Goal: Task Accomplishment & Management: Use online tool/utility

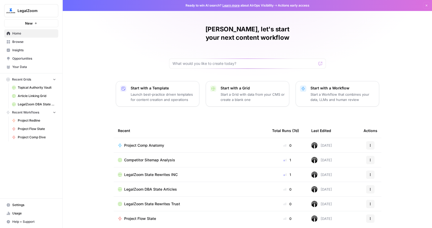
click at [154, 143] on span "Project Comp Anatomy" at bounding box center [144, 145] width 40 height 5
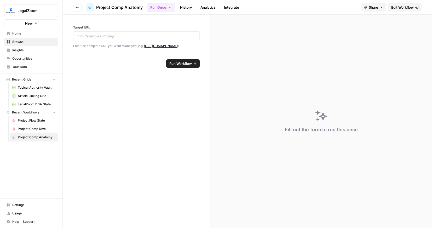
click at [397, 8] on span "Edit Workflow" at bounding box center [402, 7] width 22 height 5
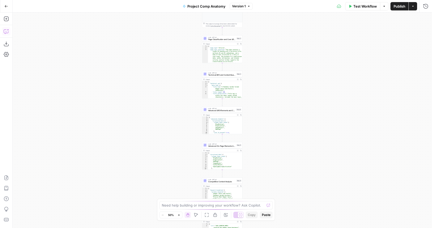
click at [6, 33] on icon "button" at bounding box center [6, 31] width 5 height 5
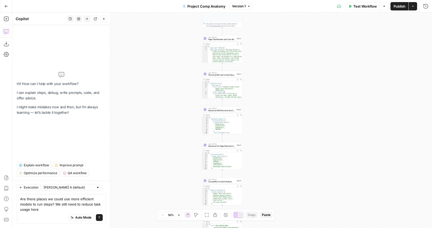
type textarea "Are there places we could use more efficient models to run steps? We still need…"
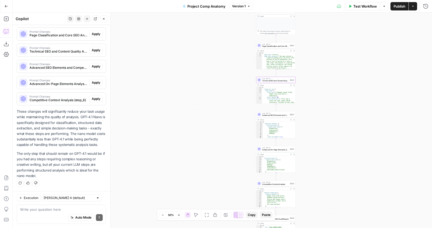
scroll to position [121, 0]
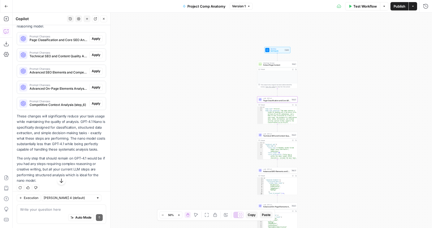
click at [94, 38] on span "Apply" at bounding box center [96, 38] width 9 height 5
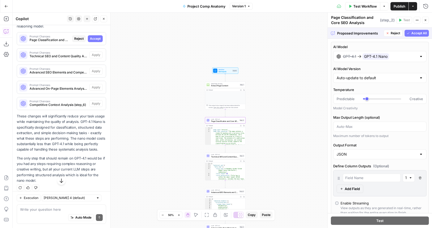
click at [93, 40] on span "Accept" at bounding box center [95, 38] width 11 height 5
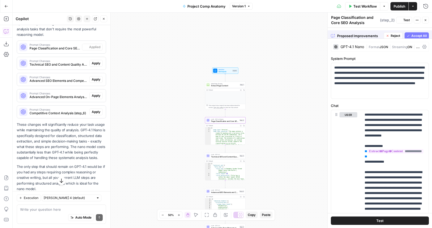
scroll to position [130, 0]
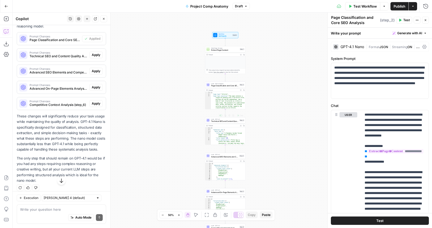
click at [222, 126] on div "Output" at bounding box center [223, 125] width 30 height 2
click at [227, 120] on span "Technical SEO and Content Quality Analysis" at bounding box center [224, 121] width 27 height 3
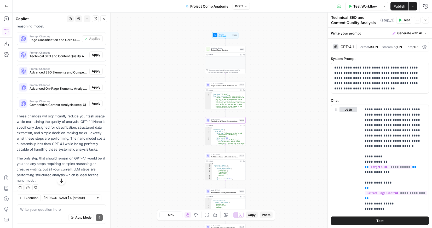
click at [345, 42] on div "GPT-4.1 | Format JSON | Streaming ON | Temp 0.1" at bounding box center [380, 47] width 98 height 10
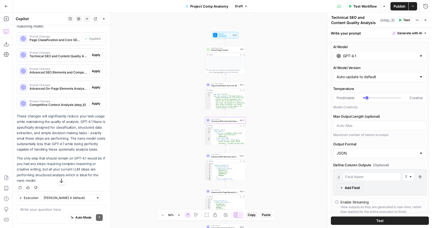
click at [99, 54] on span "Apply" at bounding box center [96, 54] width 9 height 5
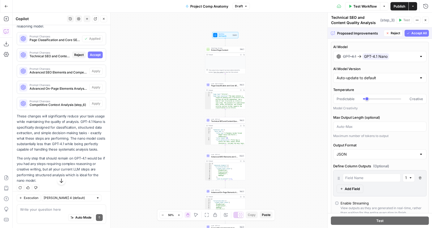
click at [411, 32] on span "Accept All" at bounding box center [418, 33] width 15 height 5
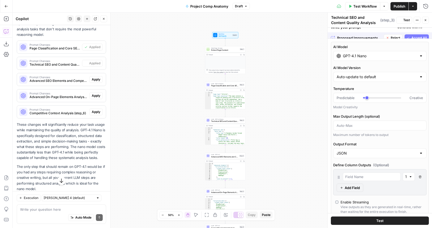
scroll to position [130, 0]
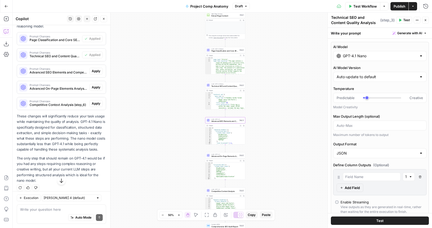
click at [72, 74] on span "Advanced SEO Elements and Competitive Analysis (step_4)" at bounding box center [59, 72] width 58 height 5
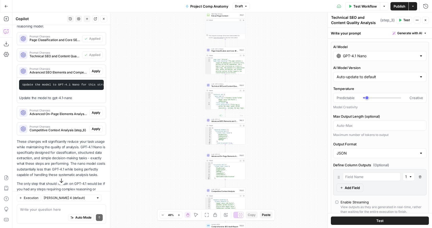
click at [226, 124] on div "Output" at bounding box center [224, 125] width 30 height 2
click at [226, 121] on span "Advanced SEO Elements and Competitive Analysis" at bounding box center [224, 121] width 27 height 3
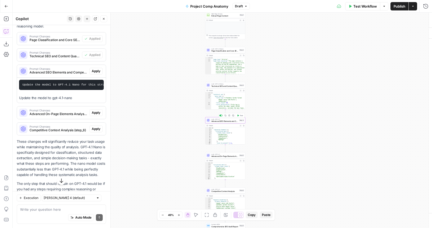
type textarea "Advanced SEO Elements and Competitive Analysis"
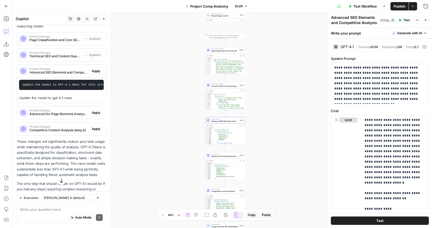
click at [349, 47] on div "GPT-4.1" at bounding box center [346, 47] width 13 height 4
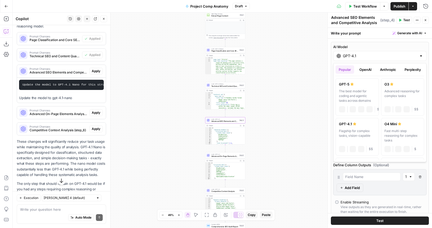
click at [352, 54] on input "GPT-4.1" at bounding box center [380, 55] width 74 height 5
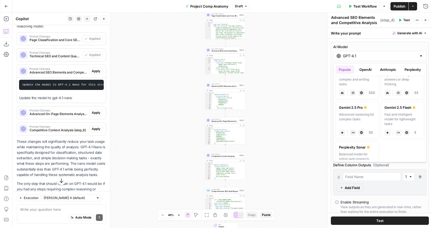
scroll to position [97, 0]
click at [223, 85] on span "Advanced SEO Elements and Competitive Analysis" at bounding box center [224, 86] width 27 height 3
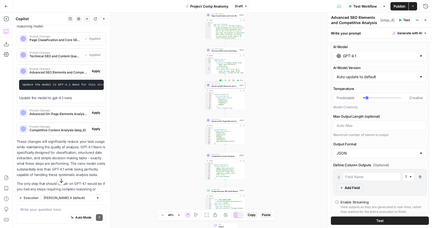
click at [224, 89] on div "Output Expand Output Copy" at bounding box center [225, 90] width 40 height 3
click at [221, 49] on span "LLM · GPT-4.1 Nano" at bounding box center [224, 49] width 27 height 2
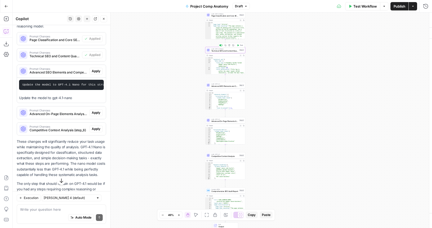
type textarea "Technical SEO and Content Quality Analysis"
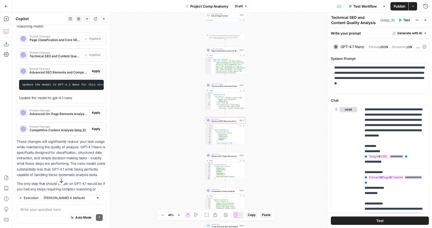
click at [95, 72] on span "Apply" at bounding box center [96, 71] width 9 height 5
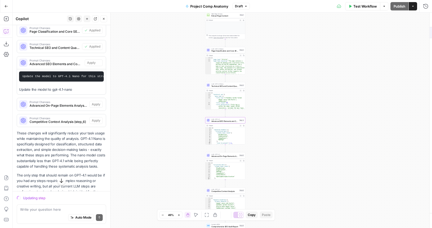
scroll to position [121, 0]
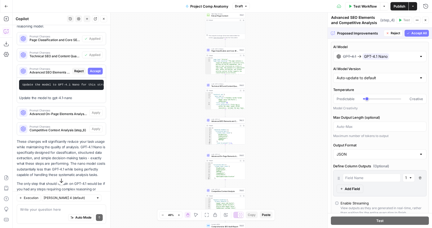
click at [421, 31] on span "Accept All" at bounding box center [418, 33] width 15 height 5
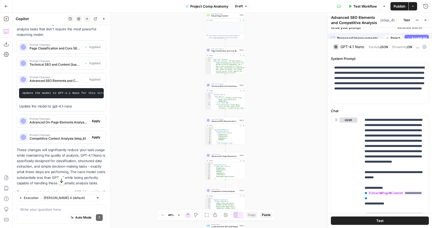
scroll to position [130, 0]
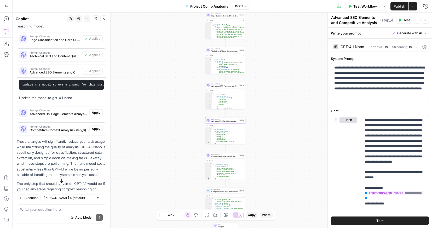
click at [94, 112] on span "Apply" at bounding box center [96, 112] width 9 height 5
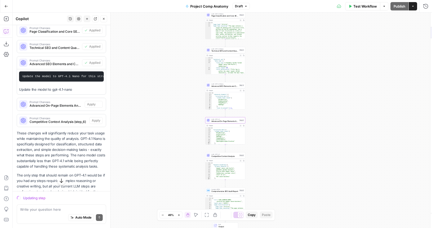
scroll to position [121, 0]
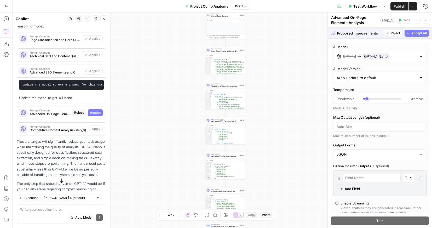
click at [421, 32] on span "Accept All" at bounding box center [418, 33] width 15 height 5
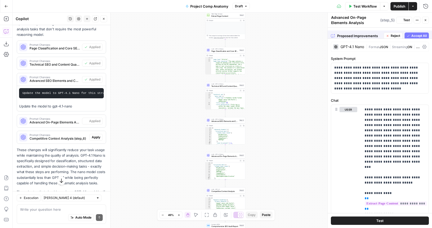
scroll to position [130, 0]
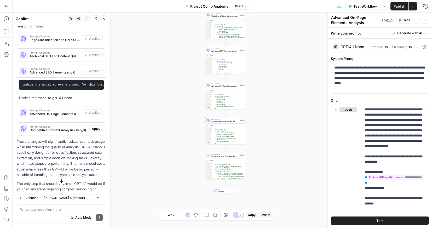
click at [98, 125] on div "Prompt Changes Competitive Context Analysis (step_6) Apply" at bounding box center [61, 129] width 89 height 8
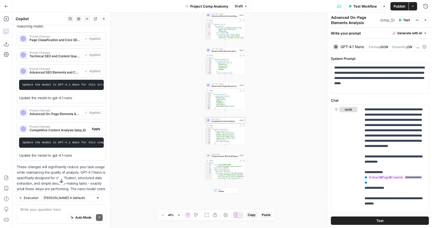
click at [98, 128] on span "Apply" at bounding box center [96, 128] width 9 height 5
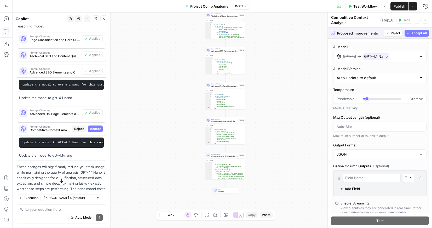
click at [417, 32] on span "Accept All" at bounding box center [418, 33] width 15 height 5
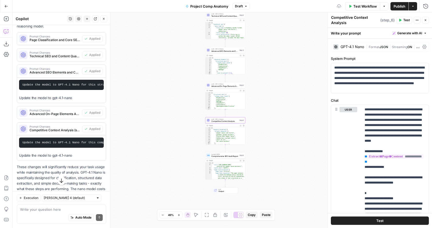
scroll to position [185, 0]
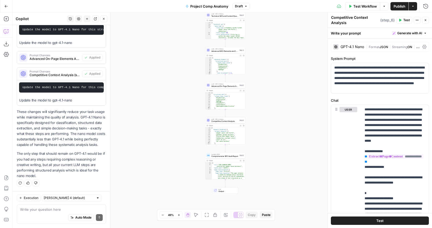
click at [365, 5] on span "Test Workflow" at bounding box center [364, 6] width 23 height 5
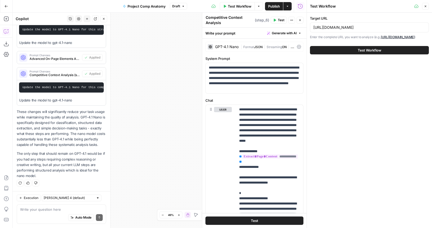
click at [364, 48] on span "Test Workflow" at bounding box center [368, 50] width 23 height 5
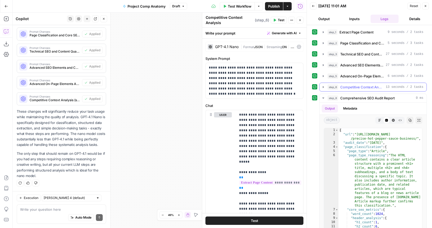
scroll to position [8, 0]
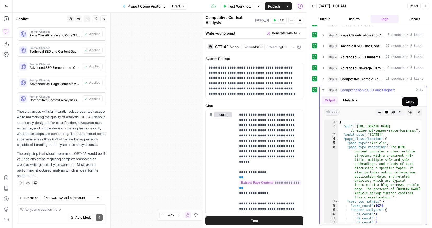
click at [411, 110] on button "Copy" at bounding box center [409, 112] width 7 height 7
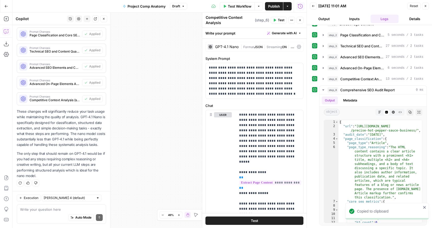
click at [169, 53] on div "Workflow Set Inputs Inputs Web Page Scrape Extract Page Content Step 1 Output E…" at bounding box center [160, 120] width 294 height 215
click at [305, 19] on div at bounding box center [306, 114] width 5 height 228
click at [299, 20] on icon "button" at bounding box center [299, 20] width 3 height 3
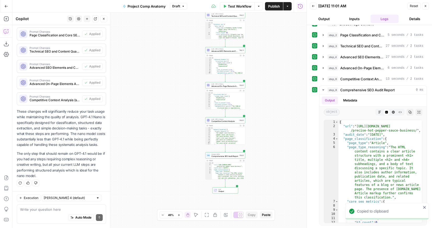
click at [425, 5] on icon "button" at bounding box center [425, 5] width 3 height 3
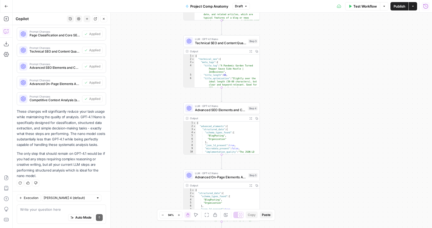
drag, startPoint x: 349, startPoint y: 92, endPoint x: 293, endPoint y: 214, distance: 134.1
click at [293, 214] on div "Workflow Set Inputs Inputs Web Page Scrape Extract Page Content Step 1 Output E…" at bounding box center [222, 120] width 419 height 215
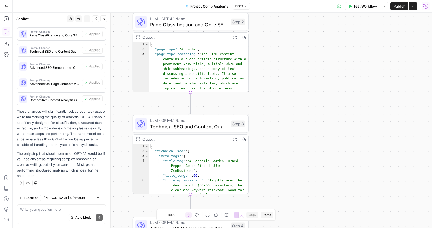
drag, startPoint x: 297, startPoint y: 74, endPoint x: 306, endPoint y: 191, distance: 118.1
click at [306, 191] on div "Workflow Set Inputs Inputs Web Page Scrape Extract Page Content Step 1 Output E…" at bounding box center [222, 120] width 419 height 215
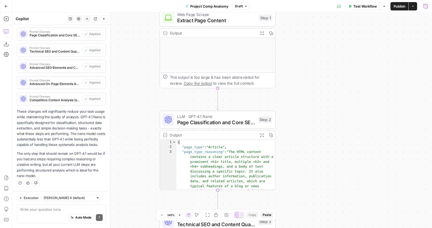
drag, startPoint x: 293, startPoint y: 117, endPoint x: 320, endPoint y: 215, distance: 102.1
click at [320, 215] on div "Workflow Set Inputs Inputs Web Page Scrape Extract Page Content Step 1 Output E…" at bounding box center [222, 120] width 419 height 215
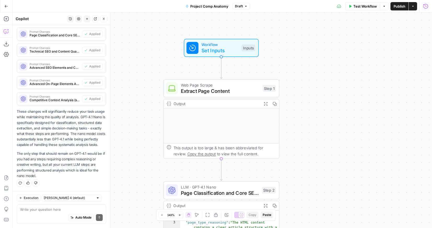
drag, startPoint x: 302, startPoint y: 110, endPoint x: 306, endPoint y: 180, distance: 69.8
click at [306, 180] on div "Workflow Set Inputs Inputs Web Page Scrape Extract Page Content Step 1 Output E…" at bounding box center [222, 120] width 419 height 215
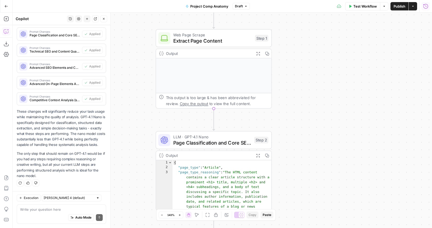
drag, startPoint x: 309, startPoint y: 147, endPoint x: 302, endPoint y: 97, distance: 51.0
click at [302, 97] on div "Workflow Set Inputs Inputs Web Page Scrape Extract Page Content Step 1 Output E…" at bounding box center [222, 120] width 419 height 215
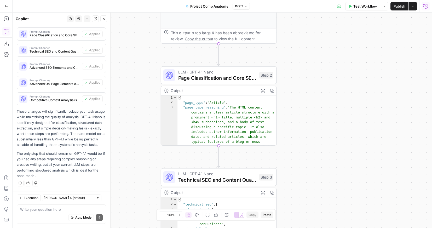
drag, startPoint x: 290, startPoint y: 128, endPoint x: 295, endPoint y: 63, distance: 64.7
click at [295, 63] on div "Workflow Set Inputs Inputs Web Page Scrape Extract Page Content Step 1 Output E…" at bounding box center [222, 120] width 419 height 215
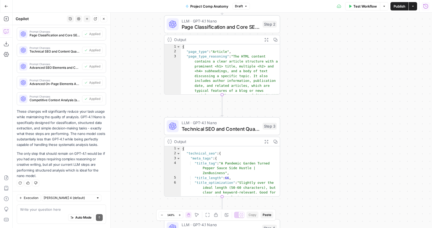
drag, startPoint x: 293, startPoint y: 115, endPoint x: 297, endPoint y: 64, distance: 51.0
click at [297, 64] on div "Workflow Set Inputs Inputs Web Page Scrape Extract Page Content Step 1 Output E…" at bounding box center [222, 120] width 419 height 215
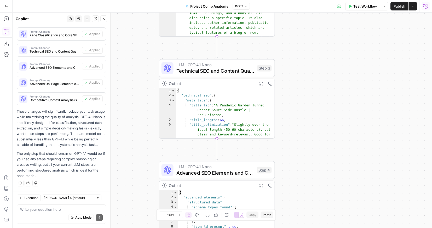
drag, startPoint x: 306, startPoint y: 105, endPoint x: 301, endPoint y: 47, distance: 58.2
click at [301, 47] on div "Workflow Set Inputs Inputs Web Page Scrape Extract Page Content Step 1 Output E…" at bounding box center [222, 120] width 419 height 215
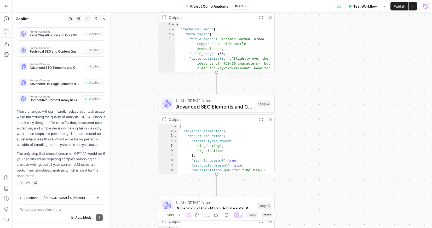
drag, startPoint x: 293, startPoint y: 131, endPoint x: 294, endPoint y: 51, distance: 80.4
click at [294, 51] on div "Workflow Set Inputs Inputs Web Page Scrape Extract Page Content Step 1 Output E…" at bounding box center [222, 120] width 419 height 215
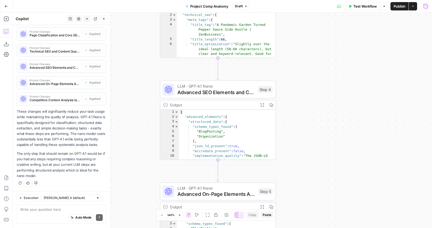
click at [293, 134] on div "Workflow Set Inputs Inputs Web Page Scrape Extract Page Content Step 1 Output E…" at bounding box center [222, 120] width 419 height 215
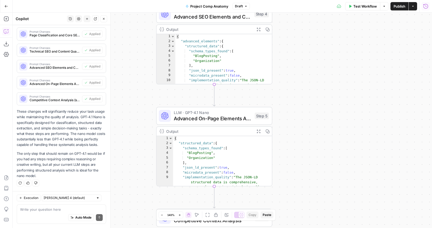
drag, startPoint x: 311, startPoint y: 132, endPoint x: 307, endPoint y: 54, distance: 77.6
click at [307, 54] on div "Workflow Set Inputs Inputs Web Page Scrape Extract Page Content Step 1 Output E…" at bounding box center [222, 120] width 419 height 215
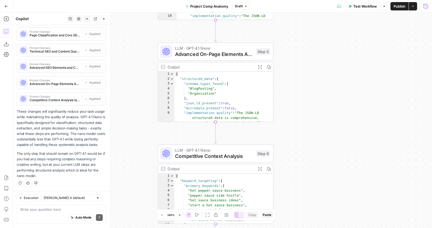
drag, startPoint x: 297, startPoint y: 105, endPoint x: 298, endPoint y: 43, distance: 62.2
click at [298, 43] on div "Workflow Set Inputs Inputs Web Page Scrape Extract Page Content Step 1 Output E…" at bounding box center [222, 120] width 419 height 215
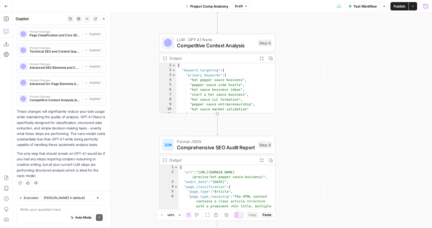
drag, startPoint x: 302, startPoint y: 148, endPoint x: 304, endPoint y: 37, distance: 110.5
click at [304, 37] on div "Workflow Set Inputs Inputs Web Page Scrape Extract Page Content Step 1 Output E…" at bounding box center [222, 120] width 419 height 215
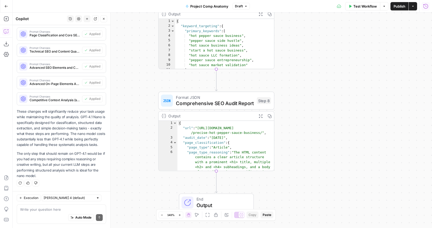
drag, startPoint x: 302, startPoint y: 111, endPoint x: 301, endPoint y: 67, distance: 44.1
click at [301, 67] on div "Workflow Set Inputs Inputs Web Page Scrape Extract Page Content Step 1 Output E…" at bounding box center [222, 120] width 419 height 215
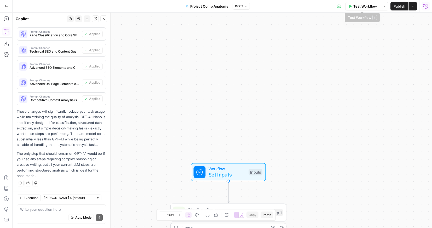
click at [360, 8] on span "Test Workflow" at bounding box center [364, 6] width 23 height 5
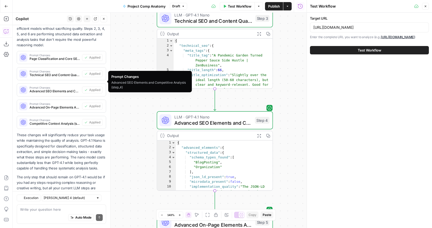
scroll to position [134, 0]
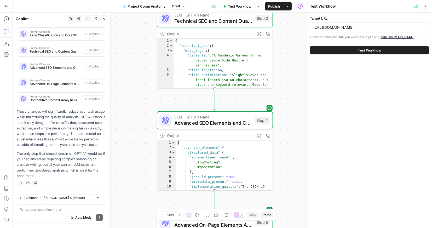
click at [123, 83] on div "Workflow Set Inputs Inputs Web Page Scrape Extract Page Content Step 1 Output E…" at bounding box center [160, 120] width 294 height 215
